Goal: Information Seeking & Learning: Learn about a topic

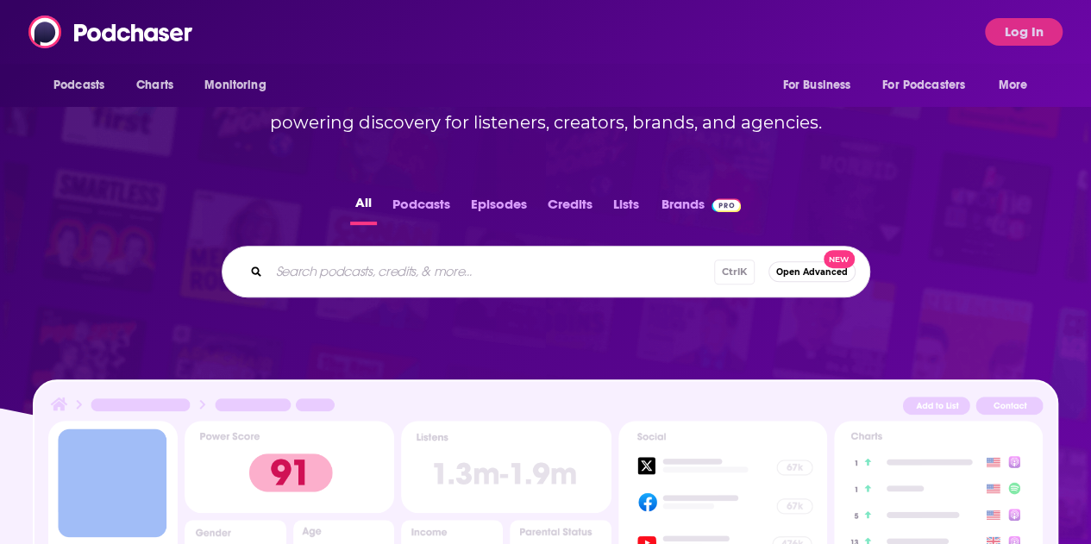
scroll to position [239, 0]
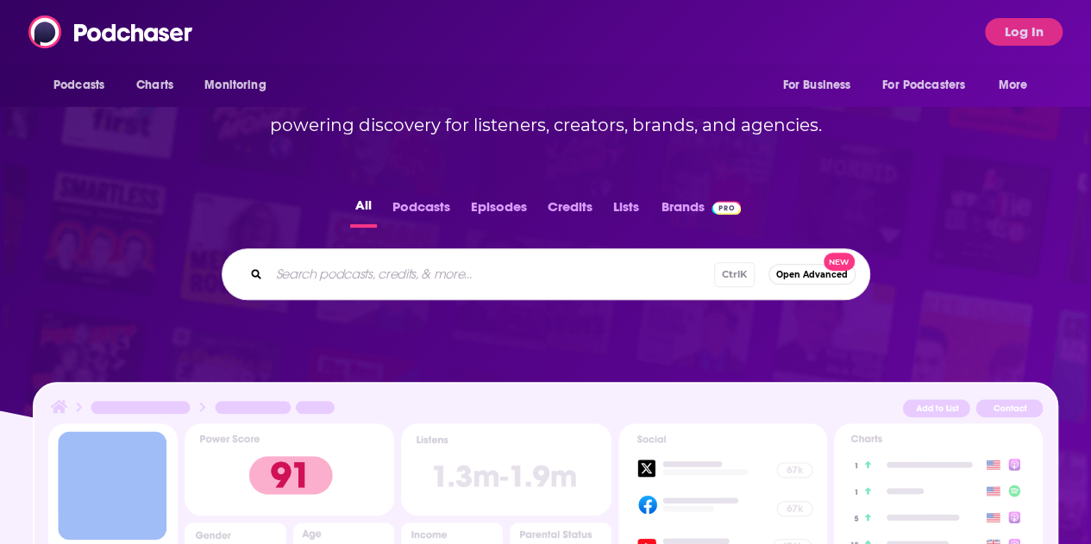
click at [292, 292] on div "Ctrl K Open Advanced New" at bounding box center [546, 274] width 649 height 52
click at [295, 282] on input "Search podcasts, credits, & more..." at bounding box center [491, 275] width 445 height 28
type input "peaceful exit"
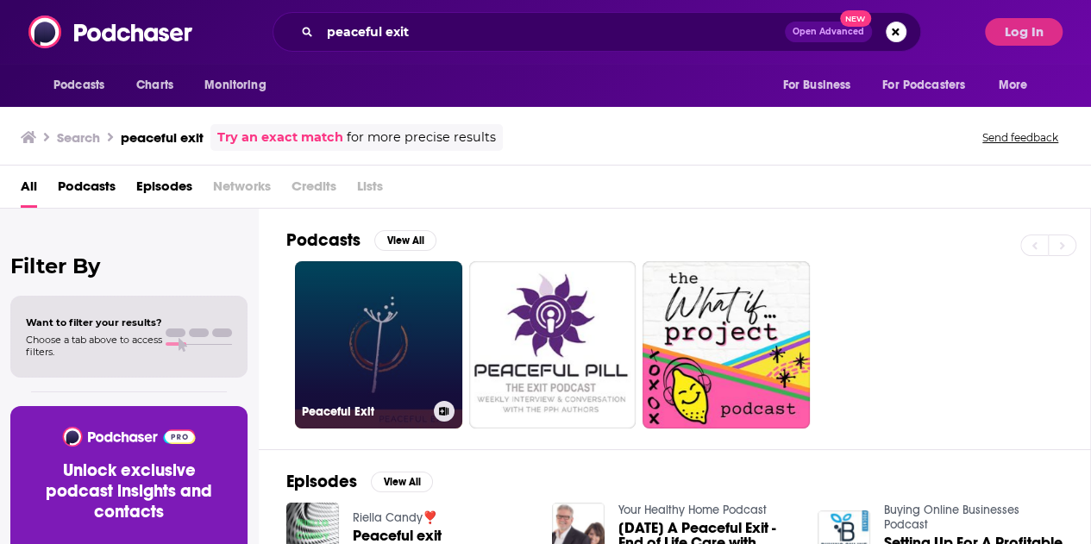
click at [386, 348] on link "Peaceful Exit" at bounding box center [378, 344] width 167 height 167
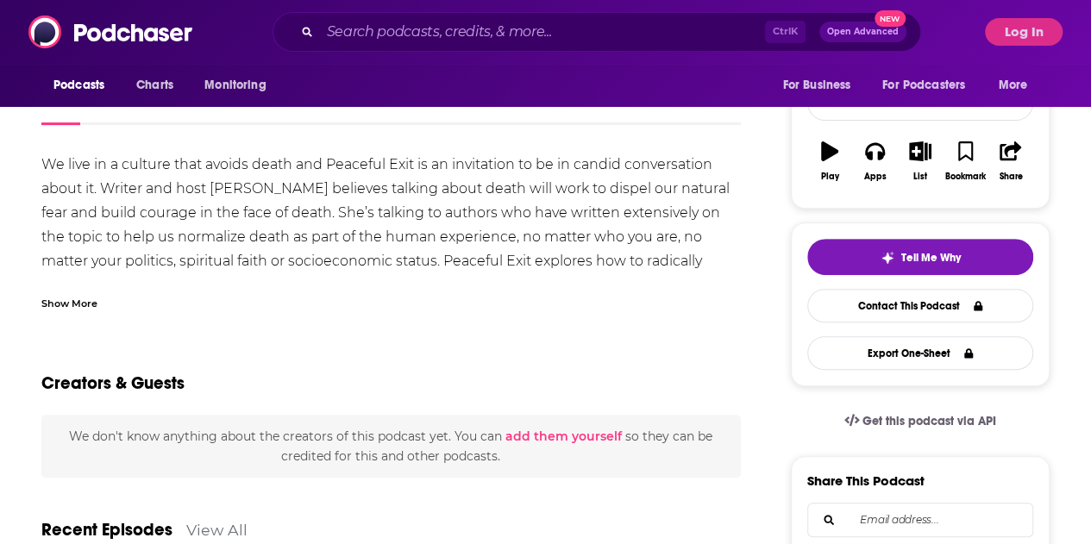
scroll to position [140, 0]
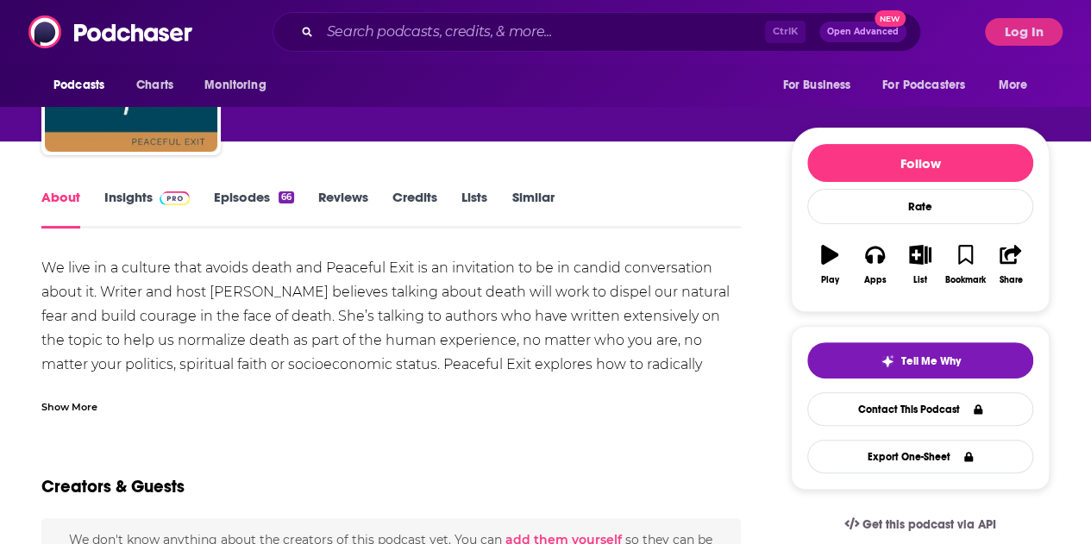
click at [117, 192] on link "Insights" at bounding box center [146, 209] width 85 height 40
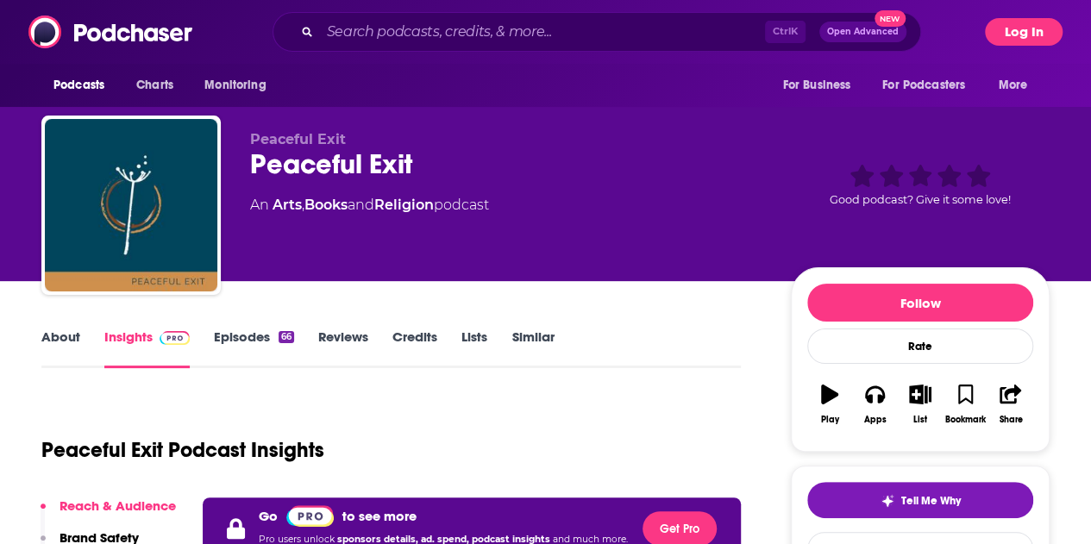
click at [1033, 23] on button "Log In" at bounding box center [1024, 32] width 78 height 28
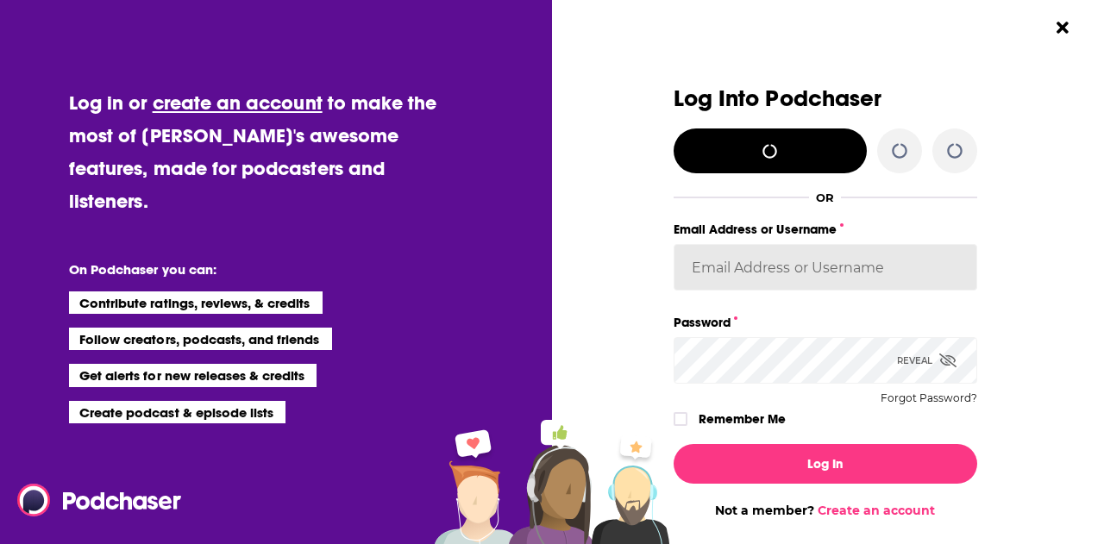
type input "fsg.publicity"
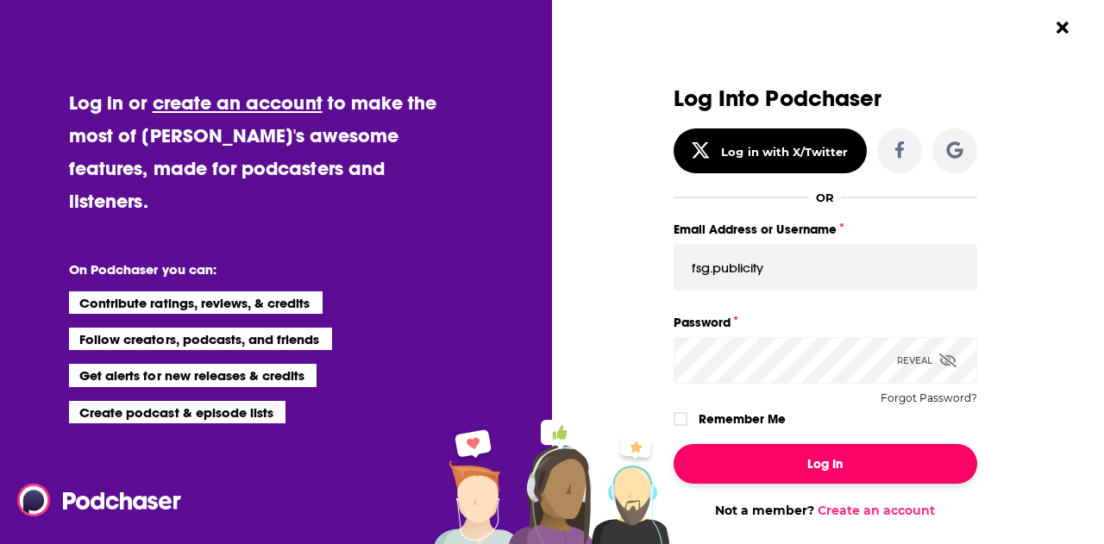
click at [779, 465] on button "Log In" at bounding box center [826, 464] width 304 height 40
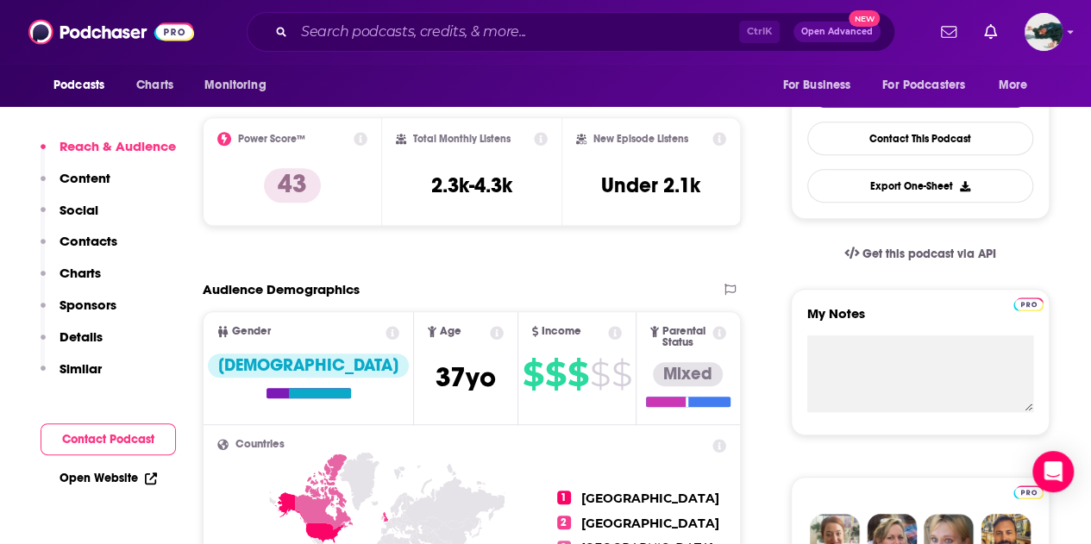
scroll to position [410, 0]
